Goal: Find specific page/section: Find specific page/section

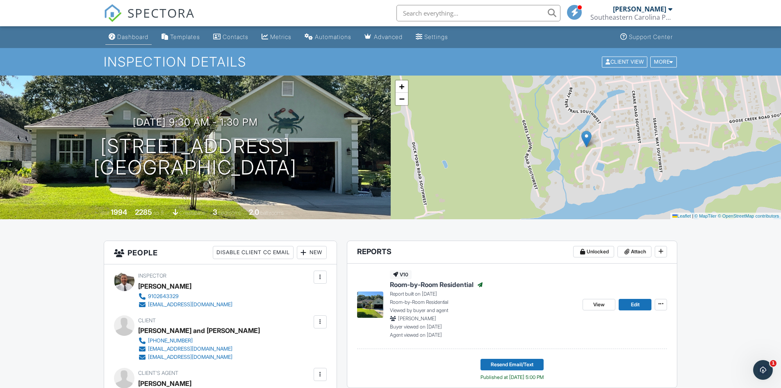
click at [139, 32] on link "Dashboard" at bounding box center [128, 37] width 46 height 15
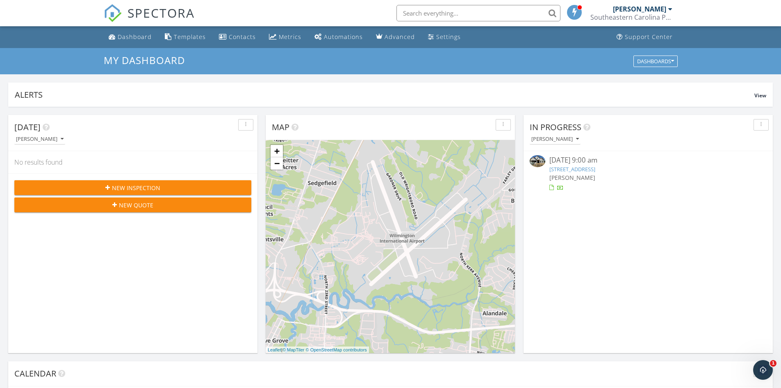
click at [418, 12] on input "text" at bounding box center [479, 13] width 164 height 16
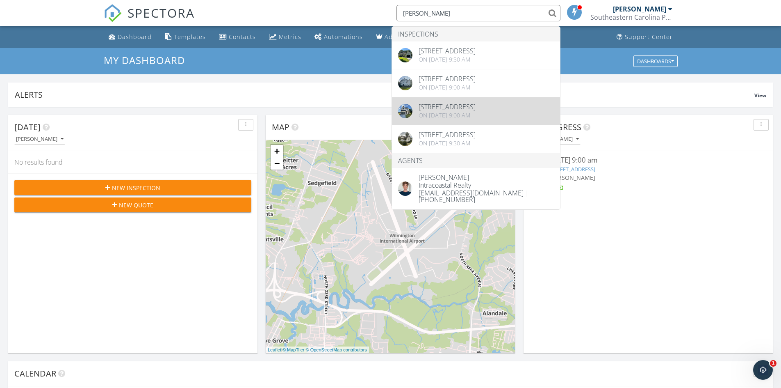
type input "[PERSON_NAME]"
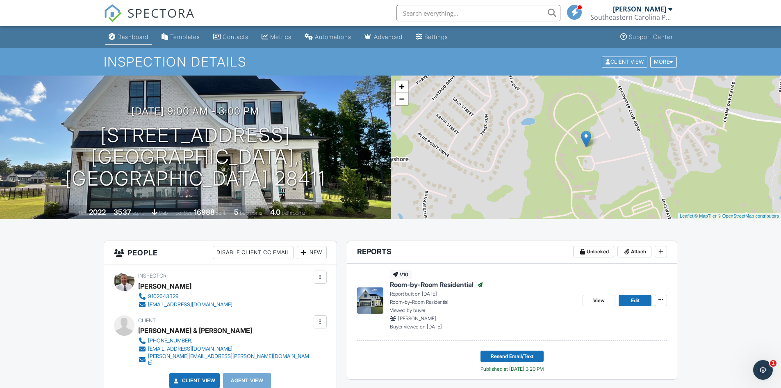
click at [137, 40] on link "Dashboard" at bounding box center [128, 37] width 46 height 15
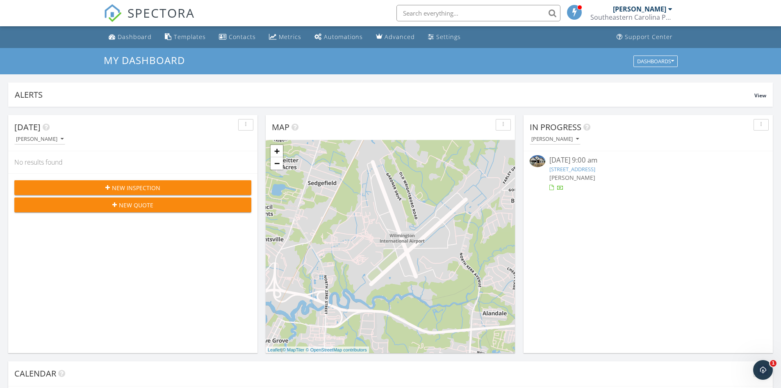
click at [441, 11] on input "text" at bounding box center [479, 13] width 164 height 16
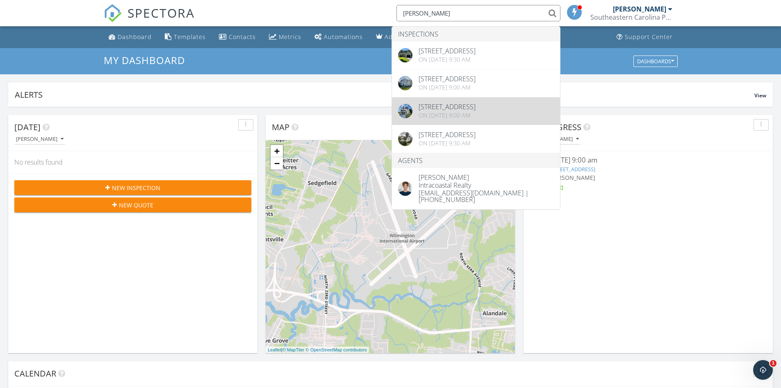
type input "michelle"
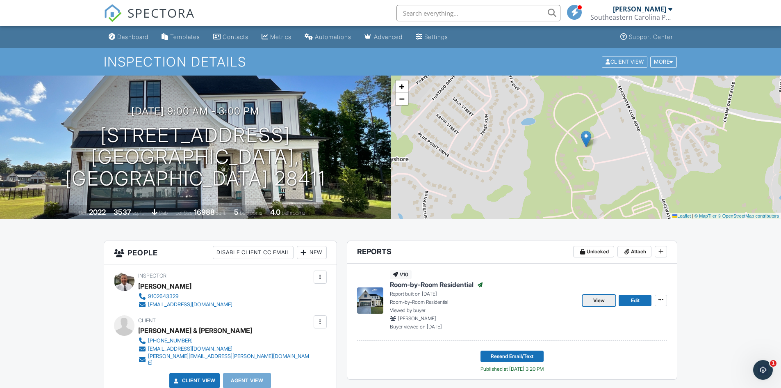
click at [596, 304] on span "View" at bounding box center [599, 300] width 11 height 8
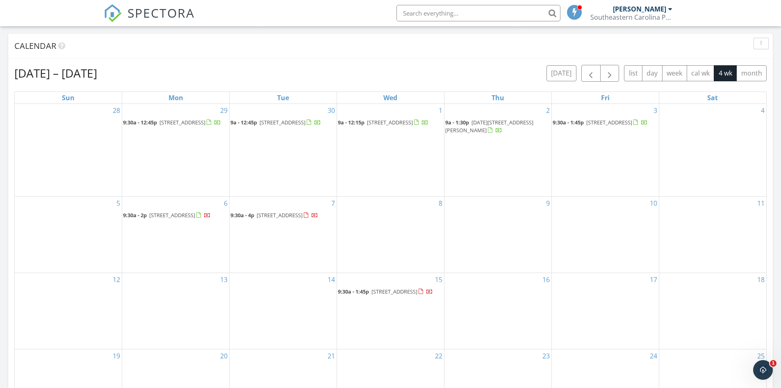
scroll to position [328, 0]
click at [418, 14] on input "text" at bounding box center [479, 13] width 164 height 16
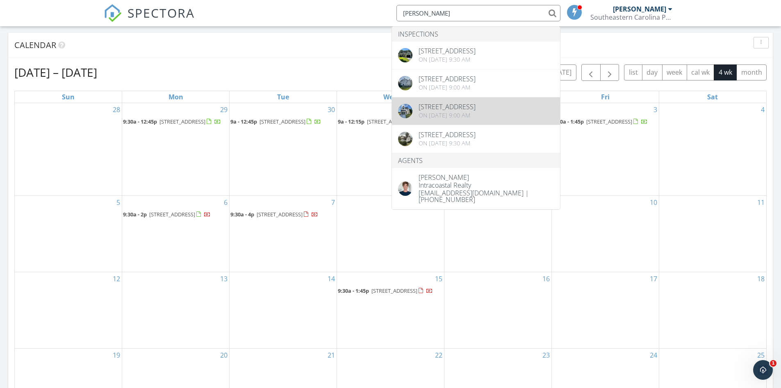
type input "[PERSON_NAME]"
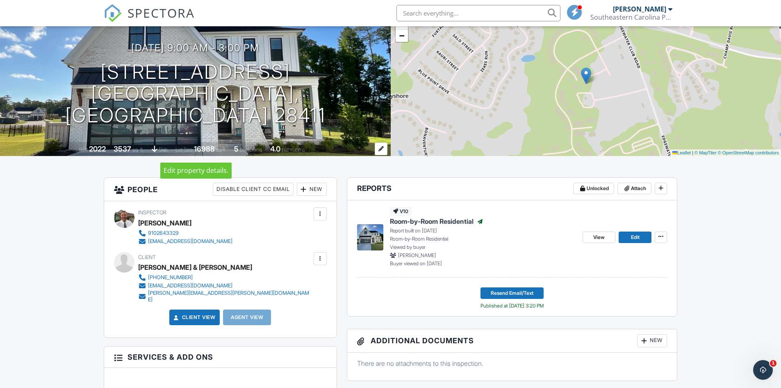
scroll to position [123, 0]
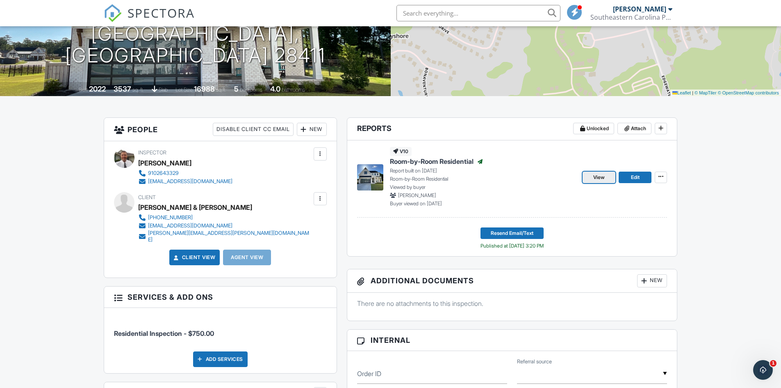
click at [589, 173] on link "View" at bounding box center [599, 176] width 33 height 11
